Goal: Information Seeking & Learning: Learn about a topic

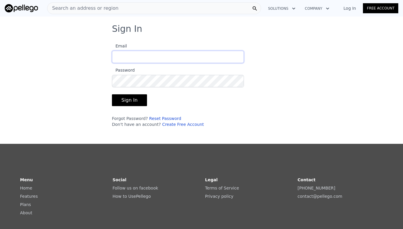
type input "[EMAIL_ADDRESS][DOMAIN_NAME]"
click at [128, 101] on button "Sign In" at bounding box center [129, 100] width 35 height 12
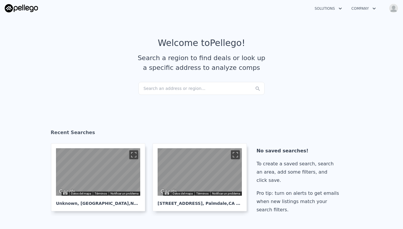
click at [189, 87] on div "Search an address or region..." at bounding box center [201, 88] width 126 height 13
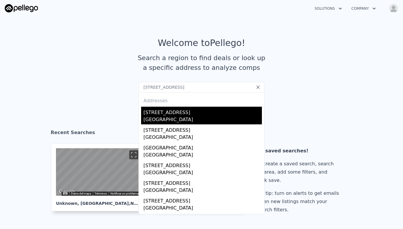
type input "[STREET_ADDRESS]"
click at [168, 112] on div "[STREET_ADDRESS]" at bounding box center [202, 111] width 118 height 9
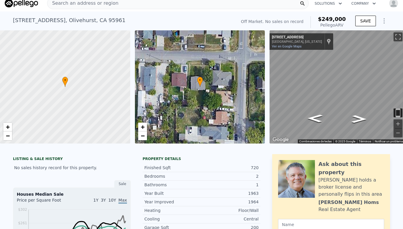
scroll to position [2, 0]
